Goal: Information Seeking & Learning: Learn about a topic

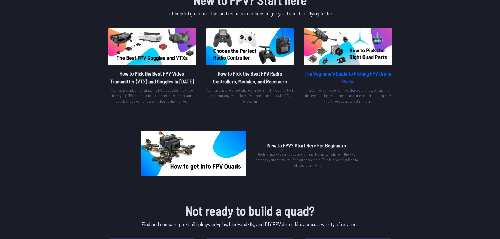
scroll to position [157, 0]
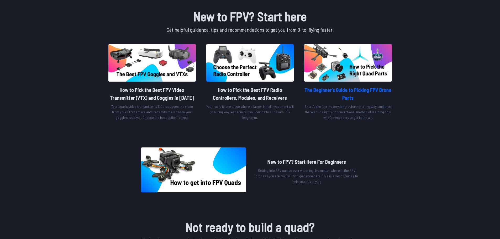
click at [340, 84] on div "The Beginner's Guide to Picking FPV Drone Parts There’s the learn-everything-be…" at bounding box center [347, 103] width 87 height 39
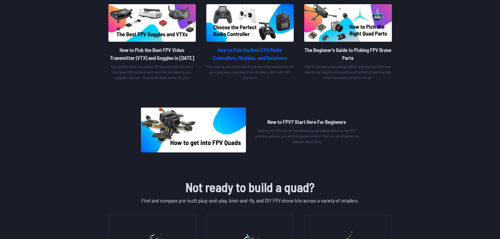
scroll to position [210, 0]
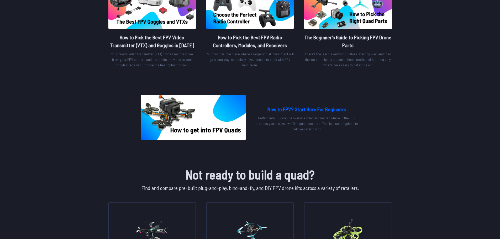
click at [218, 119] on img at bounding box center [193, 117] width 105 height 45
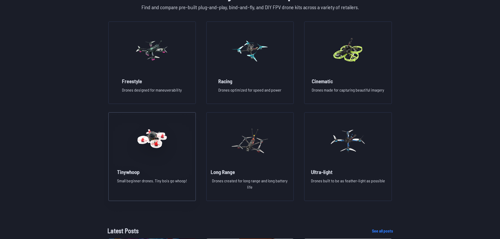
scroll to position [393, 0]
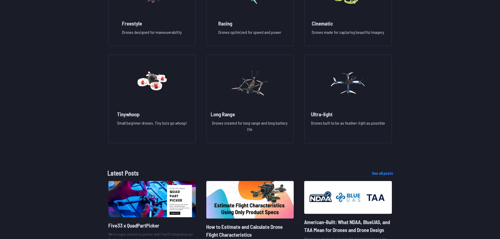
scroll to position [446, 0]
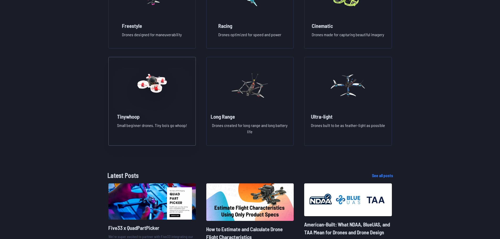
click at [130, 91] on figure at bounding box center [151, 85] width 59 height 56
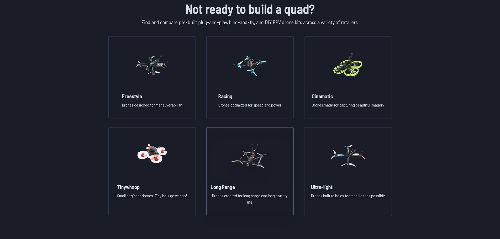
scroll to position [367, 0]
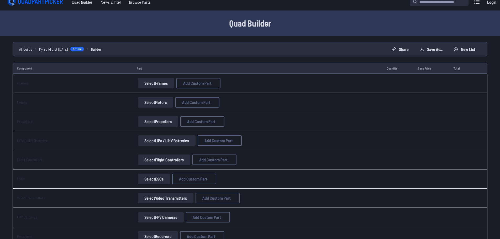
scroll to position [52, 0]
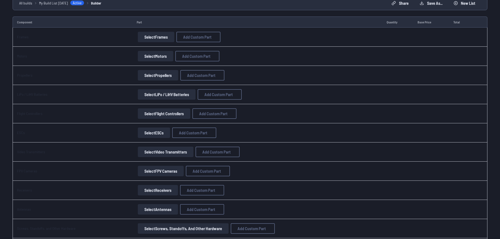
click at [163, 36] on button "Select Frames" at bounding box center [156, 37] width 36 height 10
click at [149, 36] on button "Select Frames" at bounding box center [156, 37] width 36 height 10
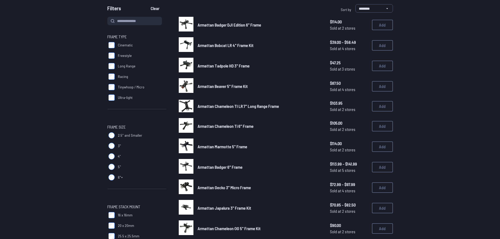
scroll to position [52, 0]
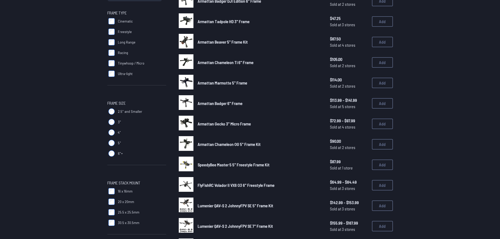
scroll to position [79, 0]
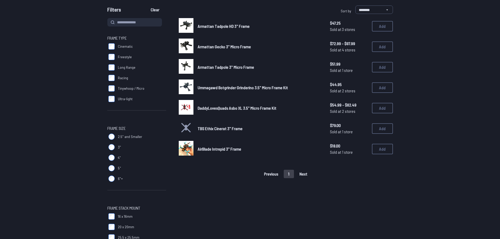
scroll to position [52, 0]
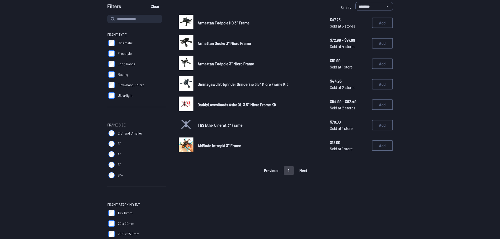
click at [300, 171] on div "Previous 1 Next" at bounding box center [286, 170] width 214 height 8
click at [275, 170] on div "Previous 1 Next" at bounding box center [286, 170] width 214 height 8
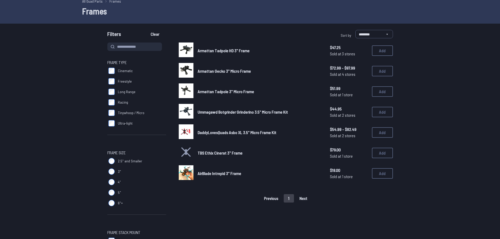
scroll to position [0, 0]
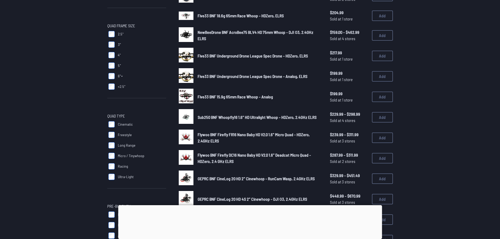
scroll to position [105, 0]
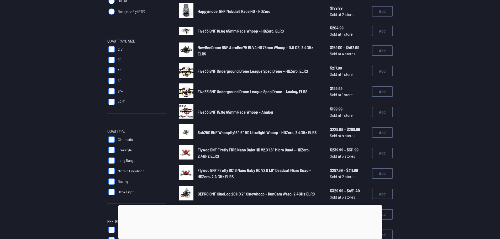
click at [184, 48] on img at bounding box center [186, 49] width 15 height 15
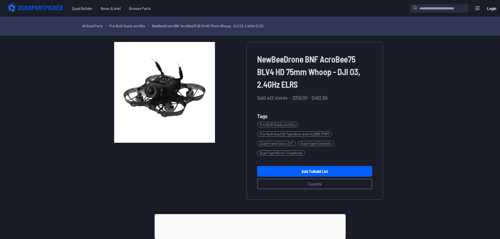
click at [282, 134] on span "Pre-Built Quad Kit Type : Bind-and-Fly (BNF/PNP)" at bounding box center [294, 133] width 74 height 5
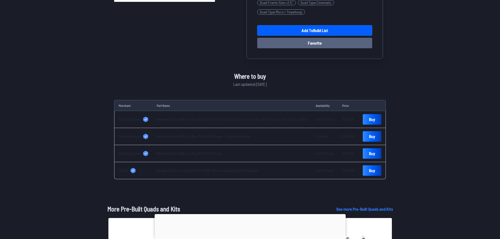
scroll to position [157, 0]
